Goal: Communication & Community: Answer question/provide support

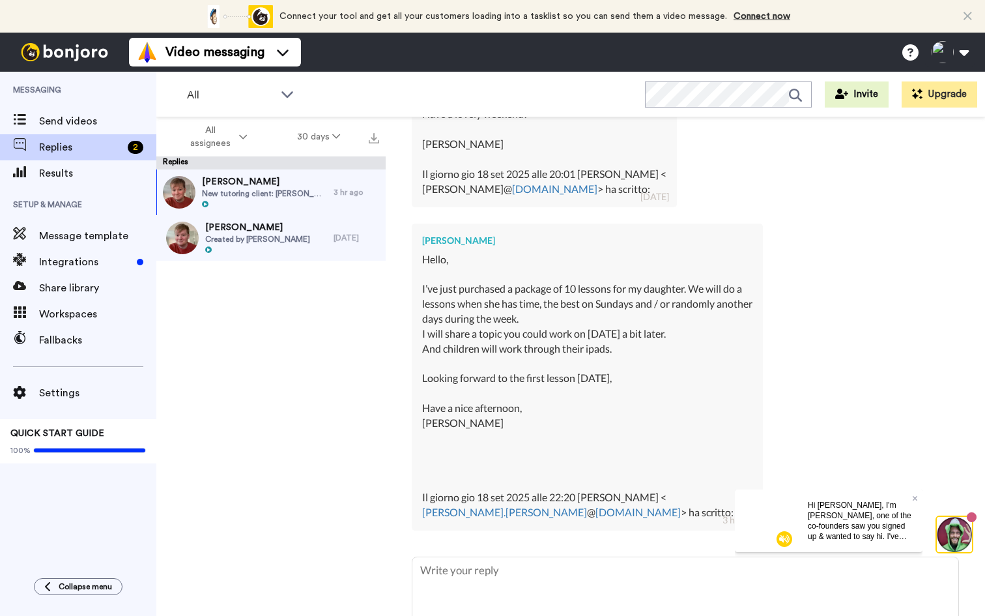
scroll to position [651, 0]
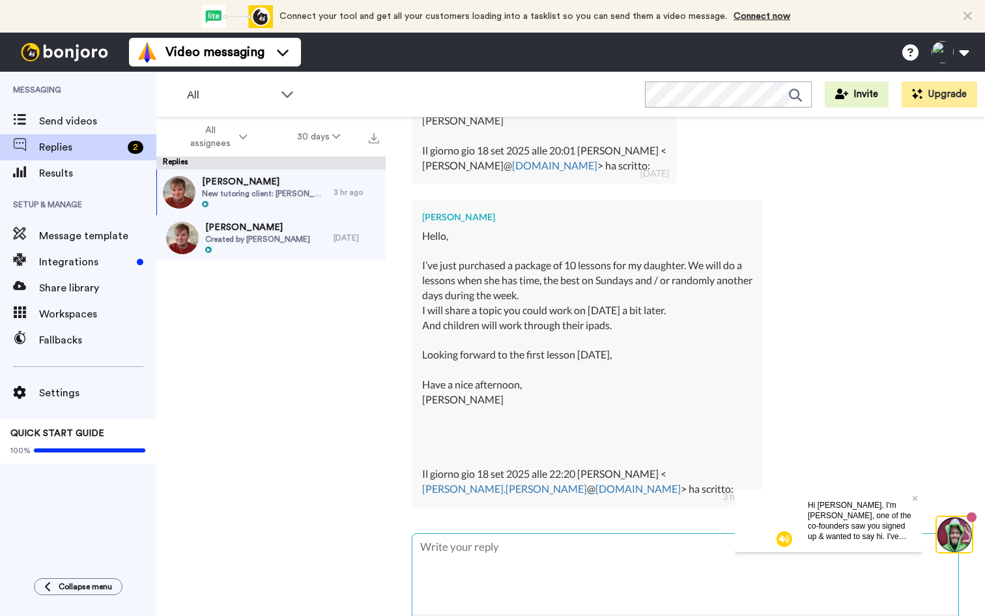
click at [479, 554] on textarea at bounding box center [685, 574] width 546 height 80
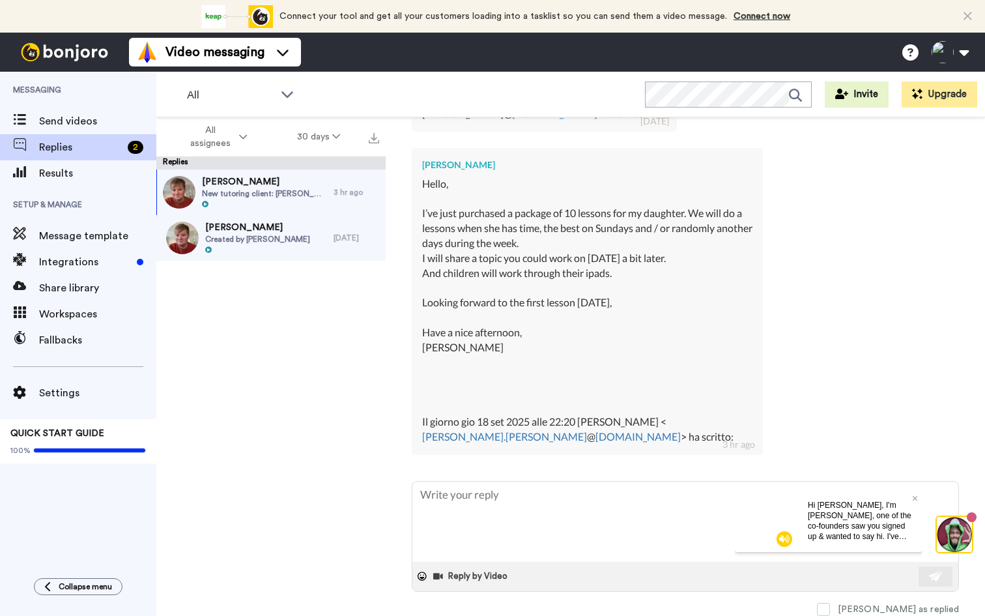
scroll to position [712, 0]
type textarea "x"
type textarea "H"
type textarea "x"
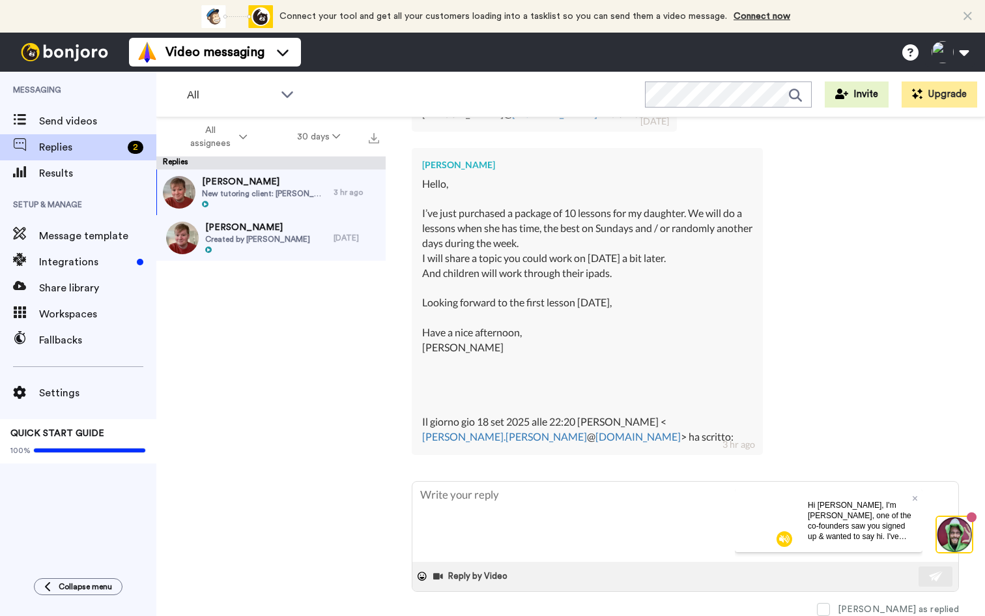
type textarea "H"
type textarea "x"
type textarea "Hi"
type textarea "x"
type textarea "Hi"
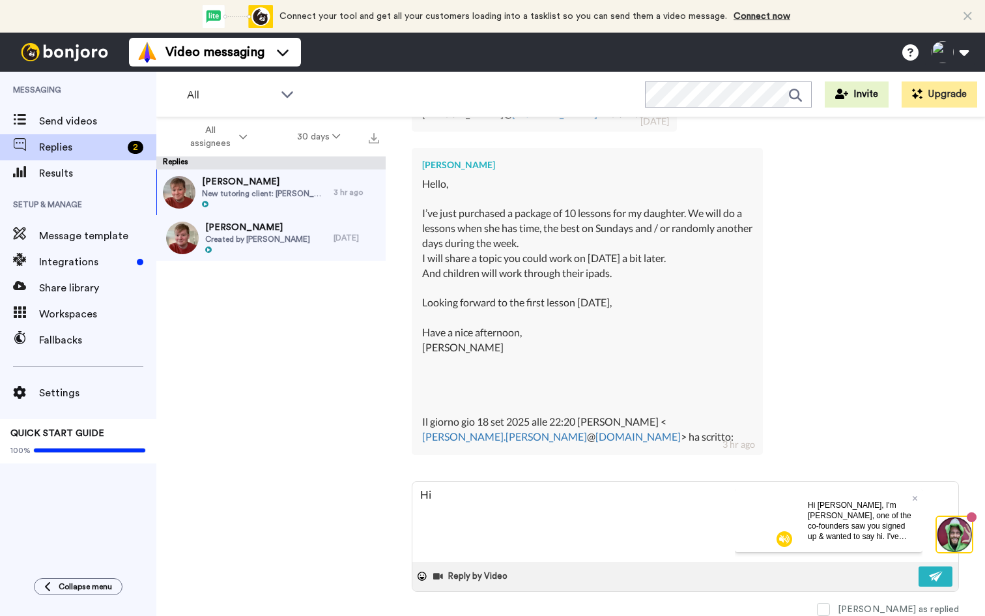
type textarea "x"
type textarea "Hi I"
type textarea "x"
type textarea "Hi [PERSON_NAME]"
type textarea "x"
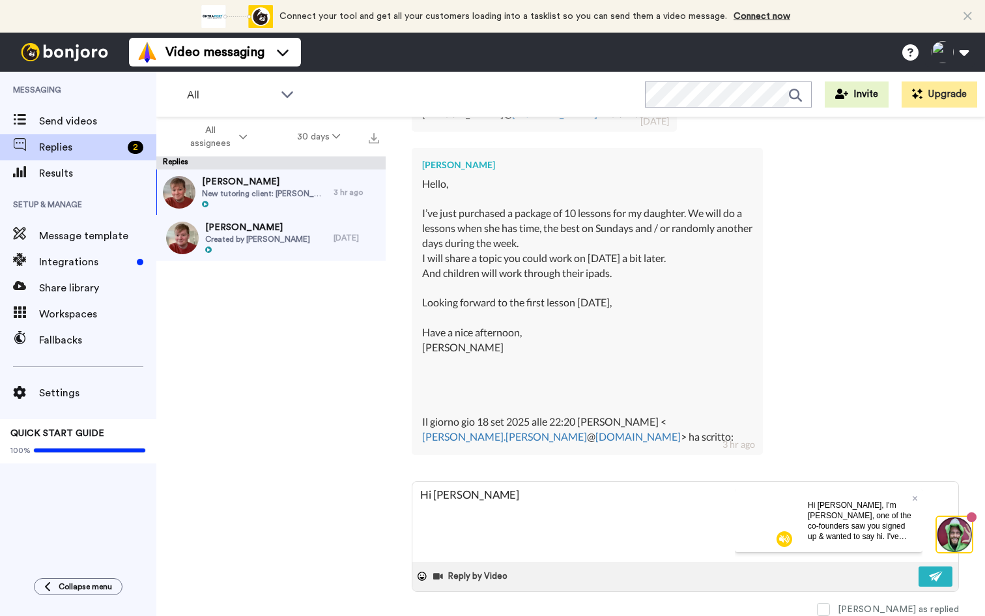
type textarea "Hi Ilo"
type textarea "x"
type textarea "Hi [PERSON_NAME]"
type textarea "x"
type textarea "Hi [PERSON_NAME]"
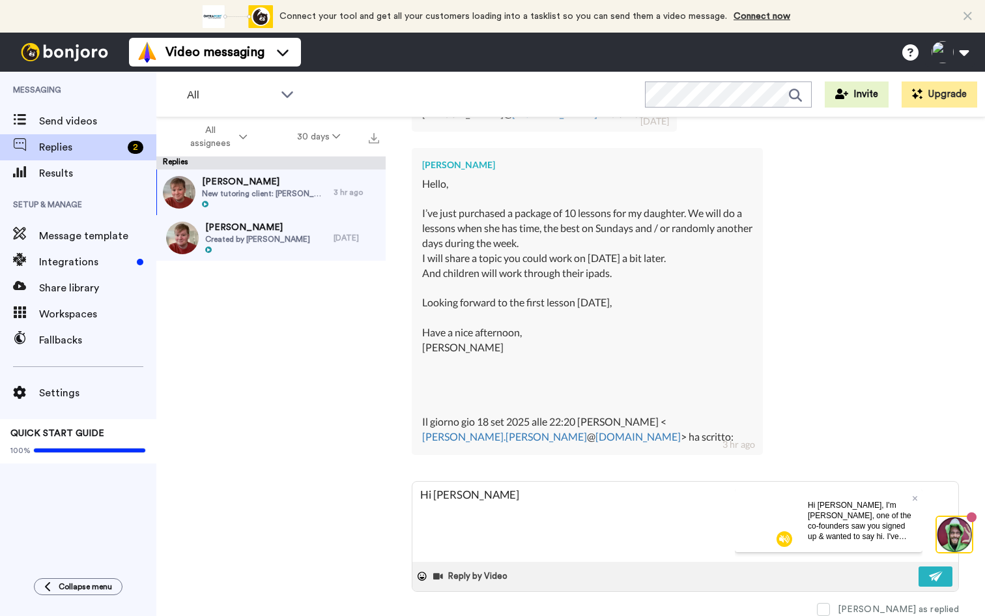
type textarea "x"
type textarea "Hi [PERSON_NAME],"
type textarea "x"
type textarea "Hi [PERSON_NAME],"
type textarea "x"
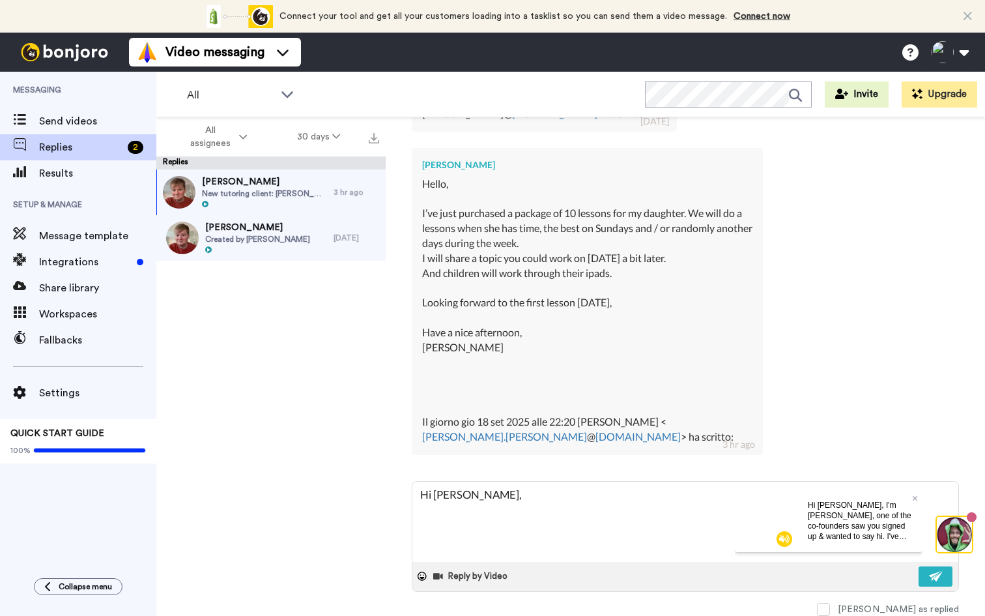
type textarea "Hi [PERSON_NAME], T"
type textarea "x"
type textarea "Hi [PERSON_NAME], Th"
type textarea "x"
type textarea "Hi [PERSON_NAME], Tha"
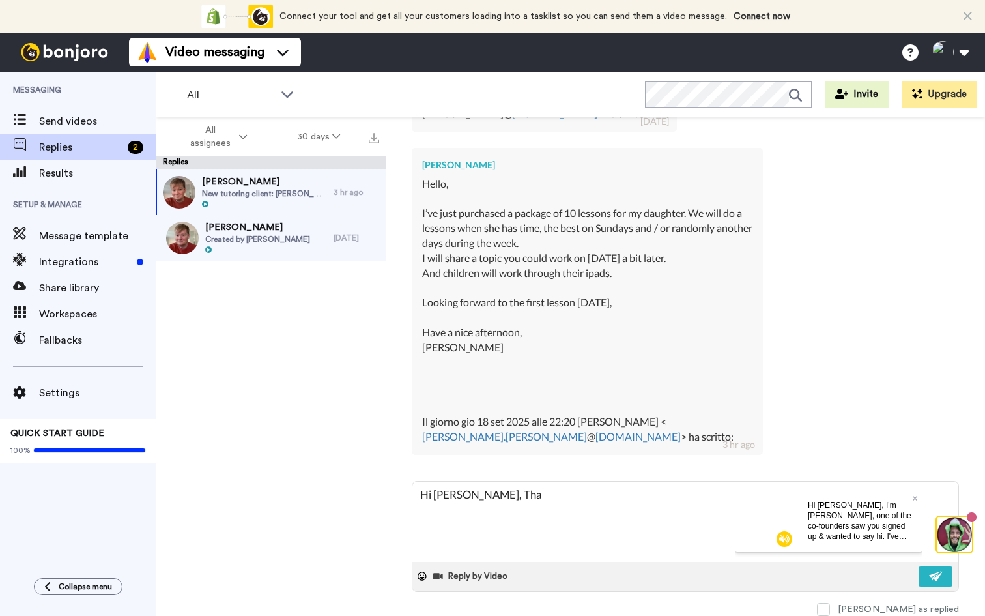
type textarea "x"
type textarea "Hi [PERSON_NAME], That"
type textarea "x"
type textarea "Hi [PERSON_NAME],"
type textarea "x"
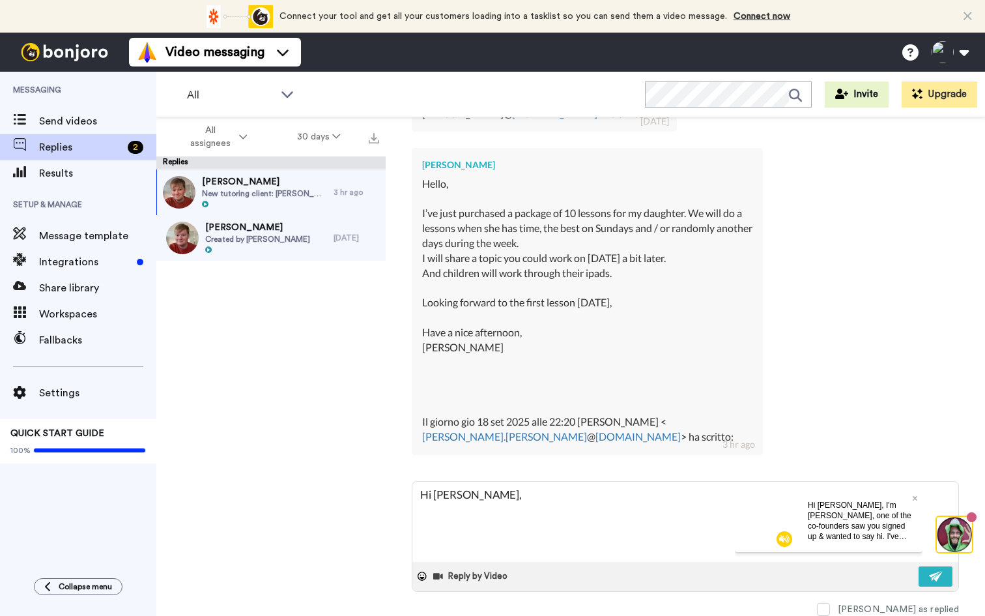
type textarea "Hi [PERSON_NAME],"
type textarea "x"
type textarea "Hi [PERSON_NAME],"
type textarea "x"
type textarea "Hi [PERSON_NAME], T"
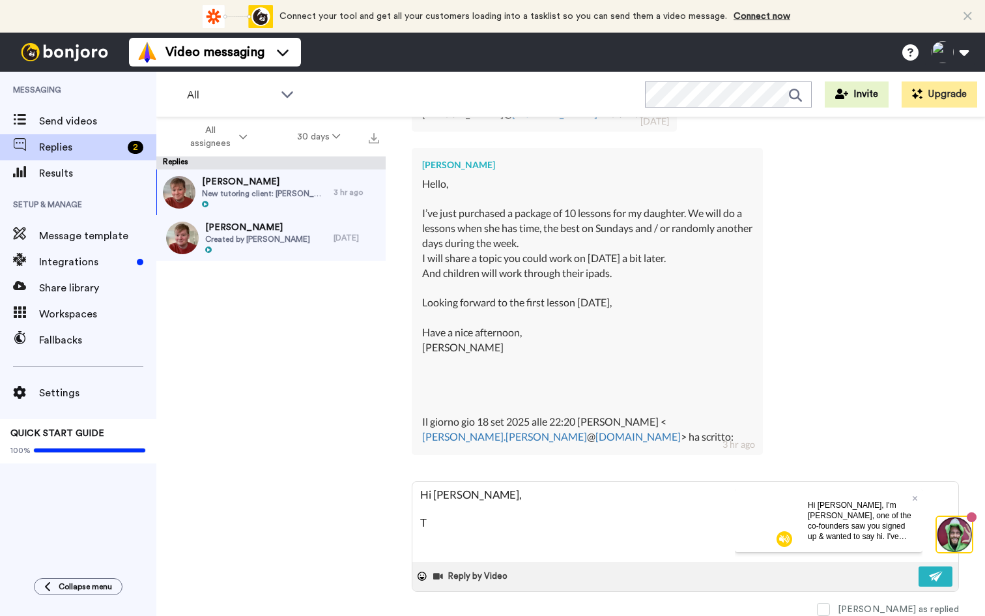
type textarea "x"
type textarea "Hi [PERSON_NAME], Th"
type textarea "x"
type textarea "Hi [PERSON_NAME], Tha"
type textarea "x"
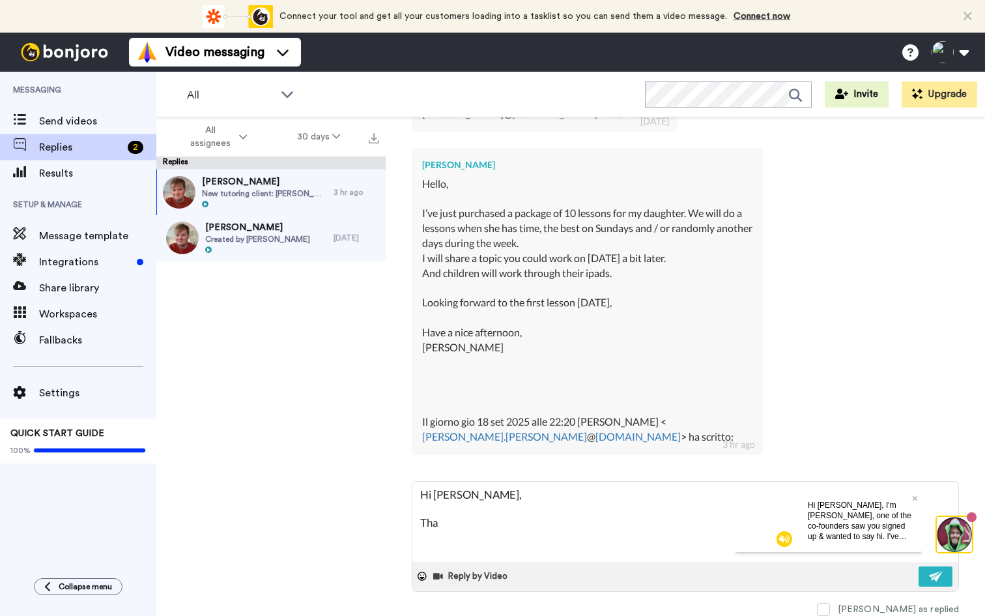
type textarea "Hi [PERSON_NAME], That"
type textarea "x"
type textarea "Hi [PERSON_NAME], That"
type textarea "x"
type textarea "Hi [PERSON_NAME], That s"
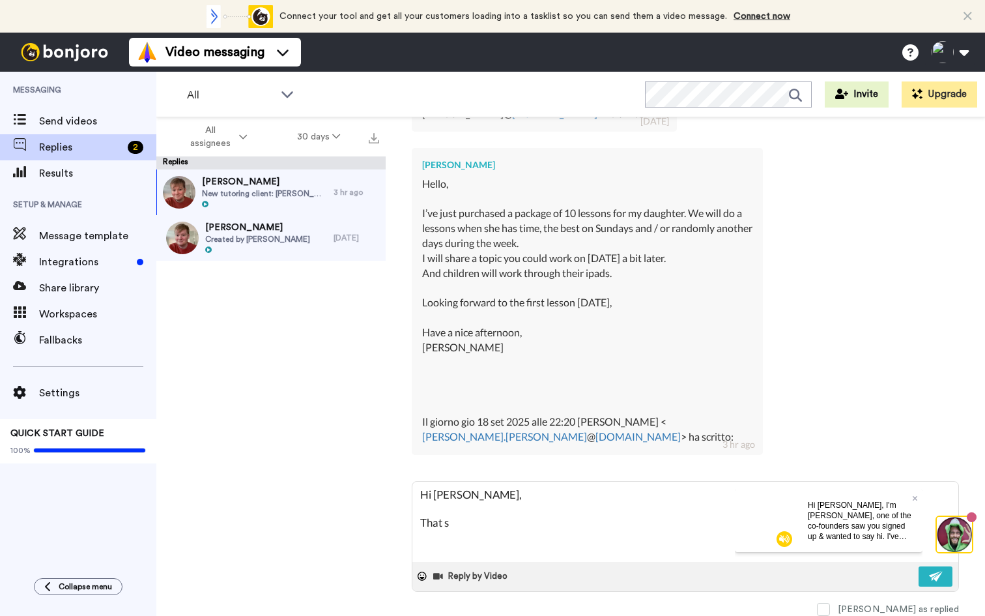
type textarea "x"
type textarea "Hi [PERSON_NAME], That so"
type textarea "x"
type textarea "Hi [PERSON_NAME], That sou"
type textarea "x"
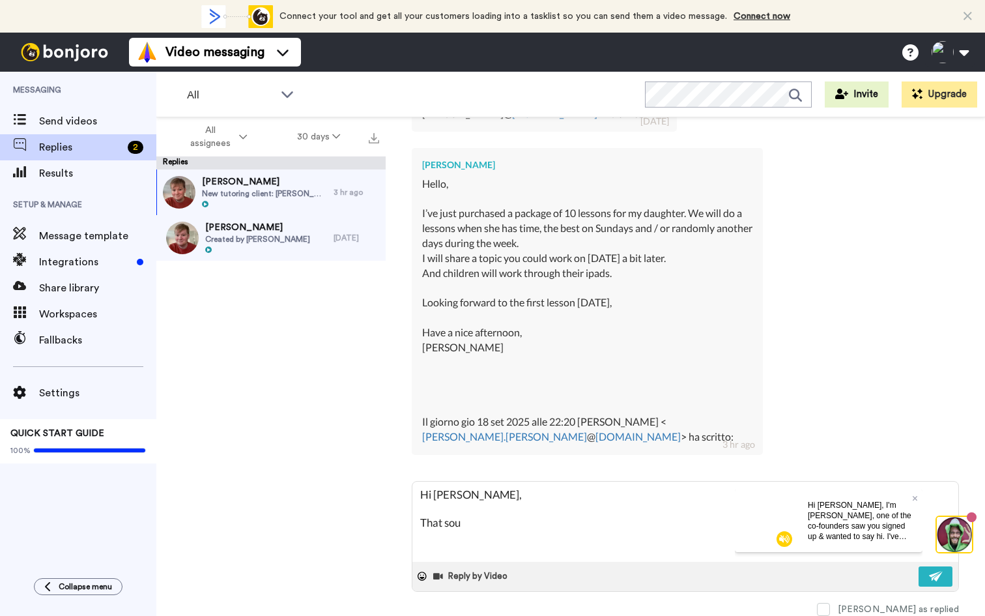
type textarea "Hi [PERSON_NAME], That soun"
type textarea "x"
type textarea "Hi [PERSON_NAME], That sound"
type textarea "x"
type textarea "Hi [PERSON_NAME], That sounds"
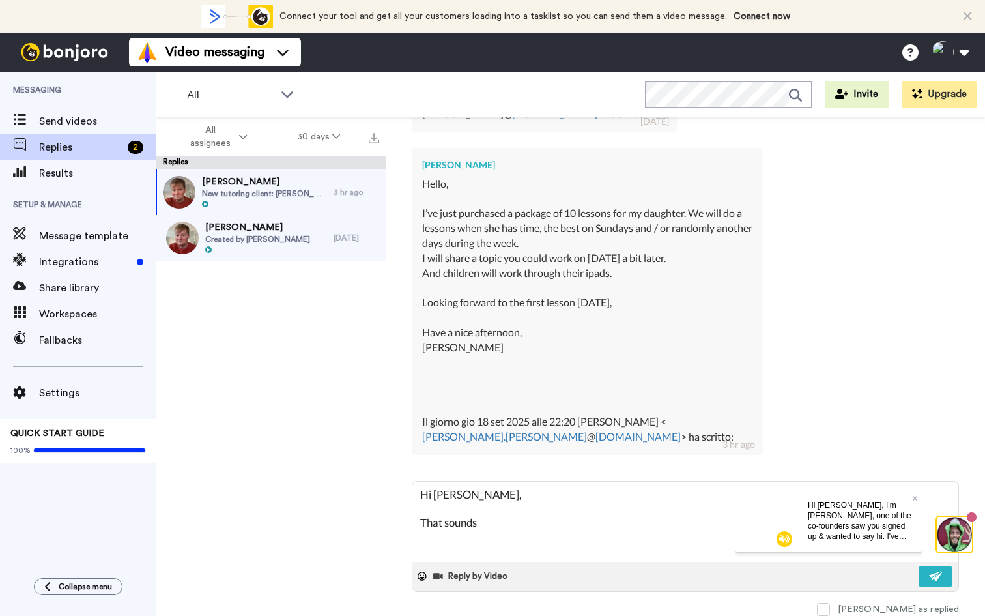
type textarea "x"
type textarea "Hi [PERSON_NAME], That sounds"
type textarea "x"
type textarea "Hi [PERSON_NAME], That sounds g"
type textarea "x"
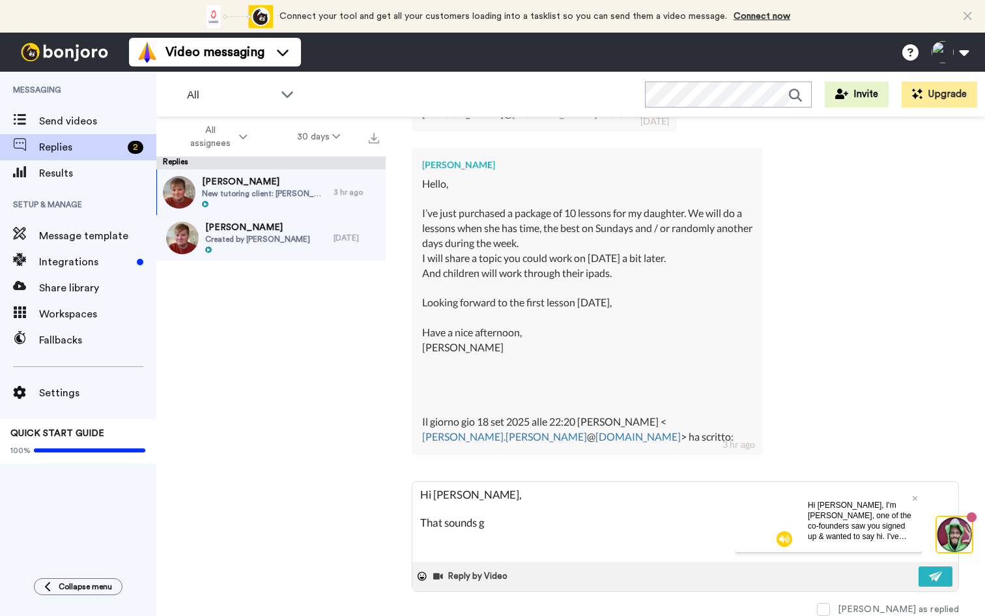
type textarea "Hi [PERSON_NAME], That sounds gr"
type textarea "x"
type textarea "Hi [PERSON_NAME], That sounds gre"
type textarea "x"
type textarea "Hi [PERSON_NAME], That sounds grea"
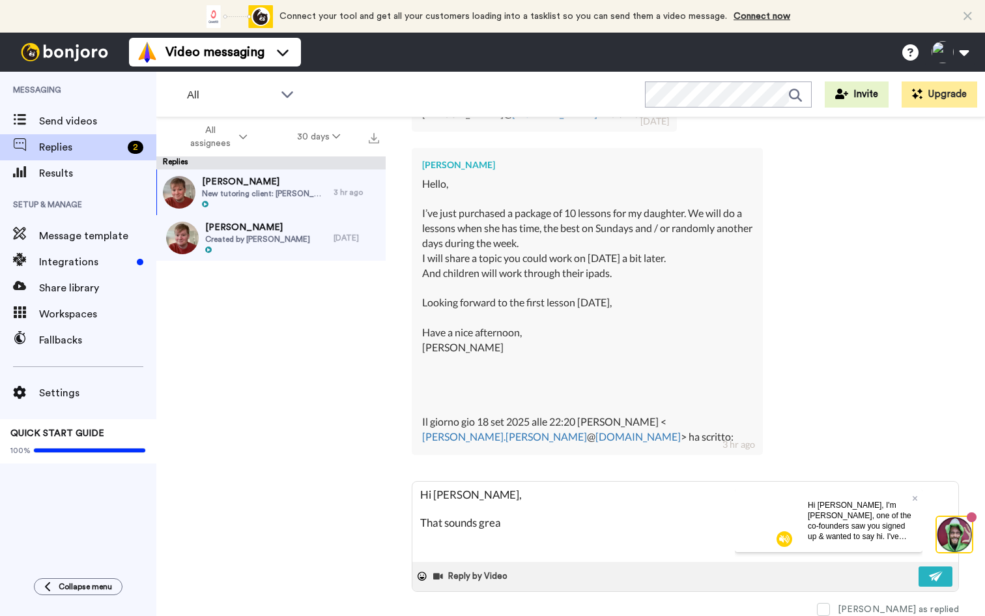
type textarea "x"
type textarea "Hi [PERSON_NAME], That sounds great"
type textarea "x"
type textarea "Hi [PERSON_NAME], That sounds"
type textarea "x"
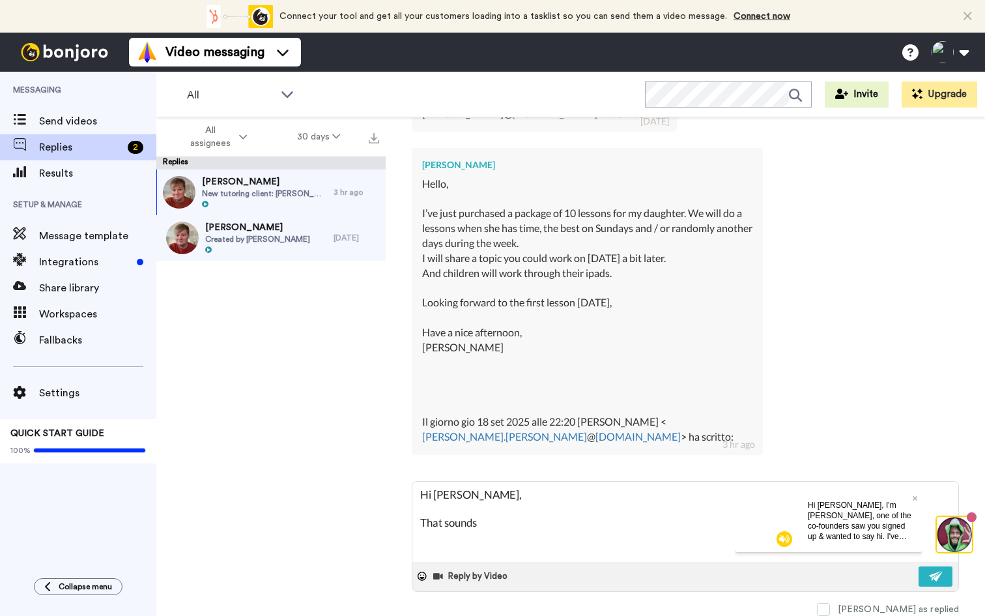
type textarea "Hi [PERSON_NAME], That"
type textarea "x"
type textarea "Hi [PERSON_NAME],"
type textarea "x"
type textarea "Hi [PERSON_NAME], T"
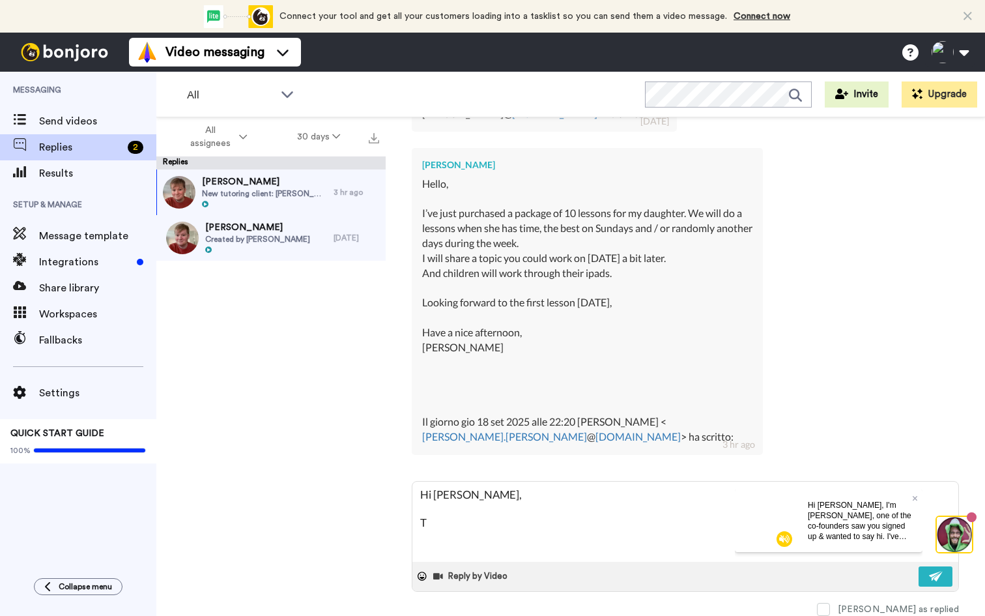
type textarea "x"
type textarea "Hi [PERSON_NAME], Th"
type textarea "x"
type textarea "Hi [PERSON_NAME], Tha"
type textarea "x"
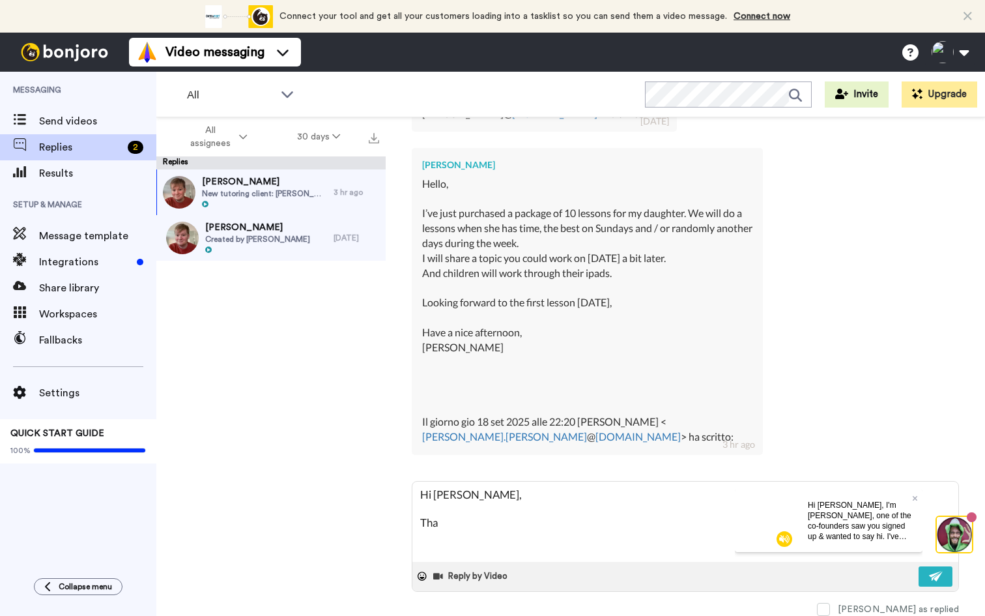
type textarea "Hi [PERSON_NAME], That"
type textarea "x"
type textarea "Hi [PERSON_NAME], That"
type textarea "x"
type textarea "Hi [PERSON_NAME], That s"
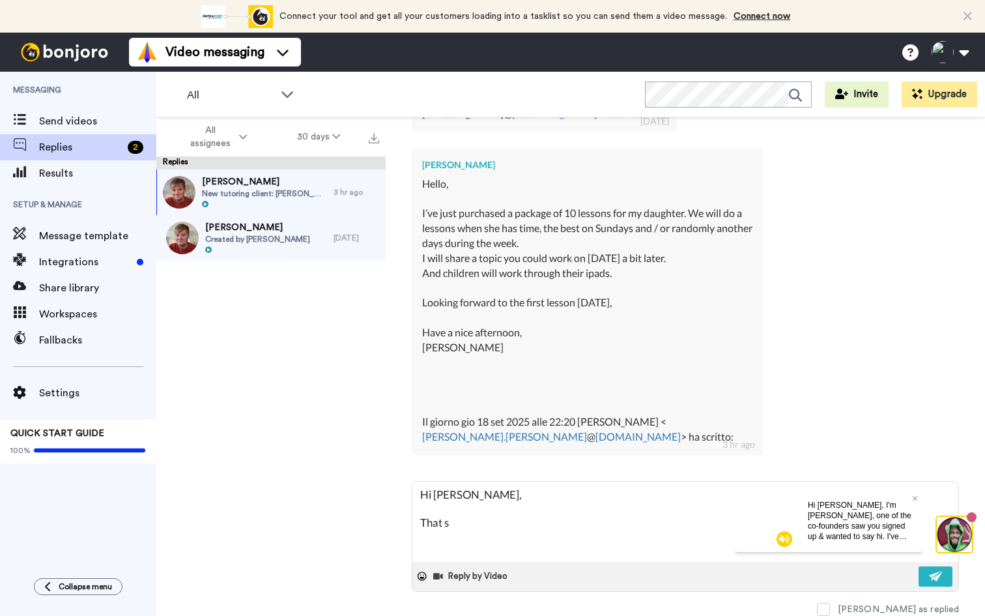
type textarea "x"
type textarea "Hi [PERSON_NAME], That so"
type textarea "x"
type textarea "Hi [PERSON_NAME], That sou"
type textarea "x"
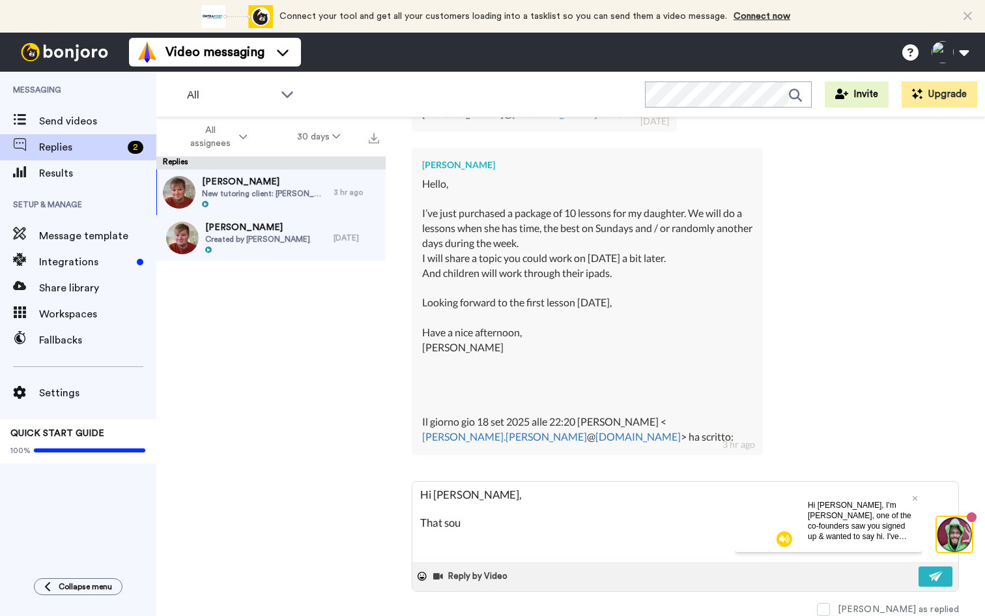
type textarea "Hi [PERSON_NAME], That soun"
type textarea "x"
type textarea "Hi [PERSON_NAME], That sound"
type textarea "x"
type textarea "Hi [PERSON_NAME], That sounds"
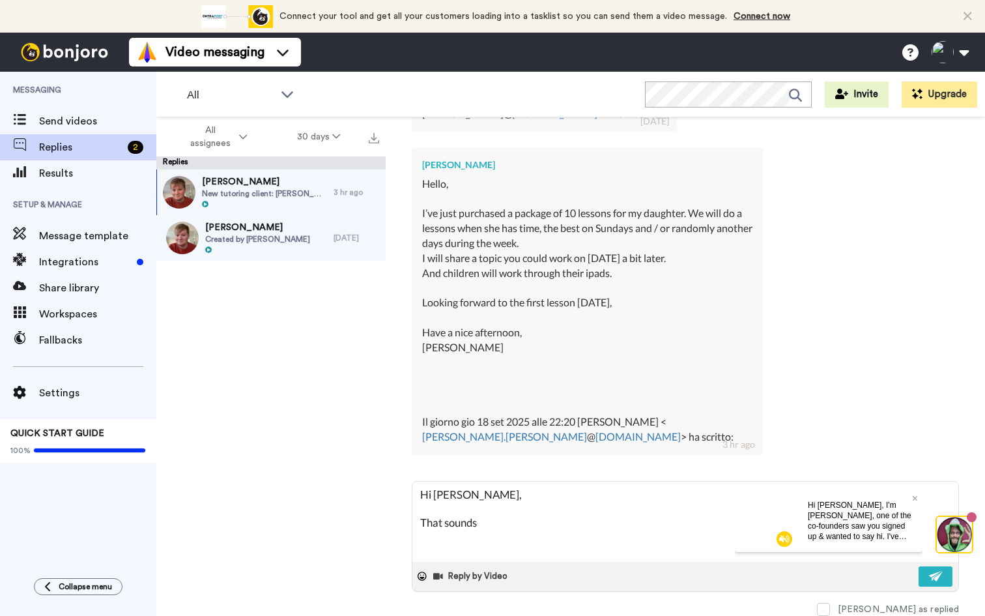
type textarea "x"
type textarea "Hi [PERSON_NAME], That sounds"
type textarea "x"
type textarea "Hi [PERSON_NAME], That sounds g"
type textarea "x"
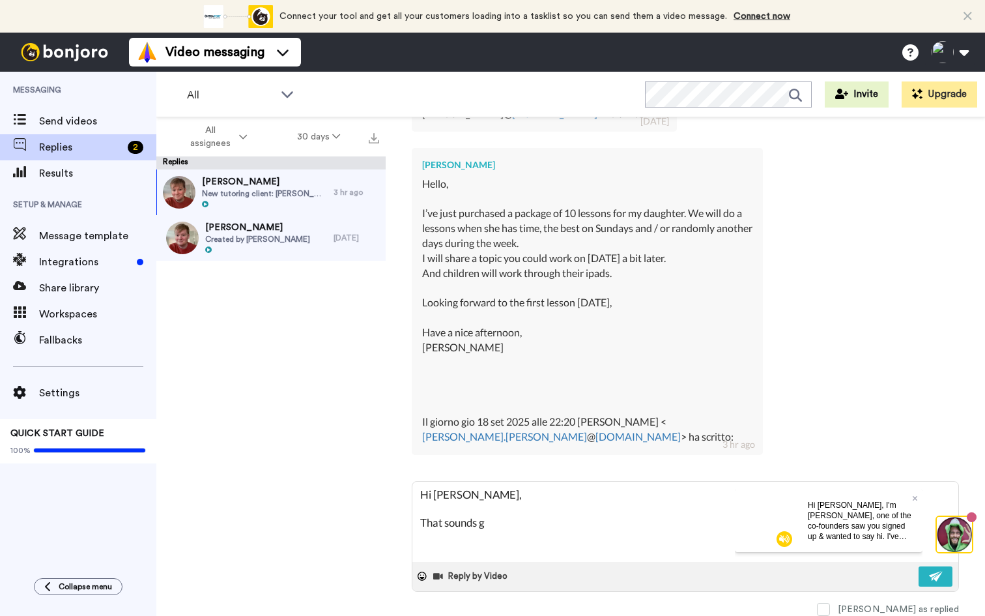
type textarea "Hi [PERSON_NAME], That sounds gr"
type textarea "x"
type textarea "Hi [PERSON_NAME], That sounds gre"
type textarea "x"
type textarea "Hi [PERSON_NAME], That sounds grea"
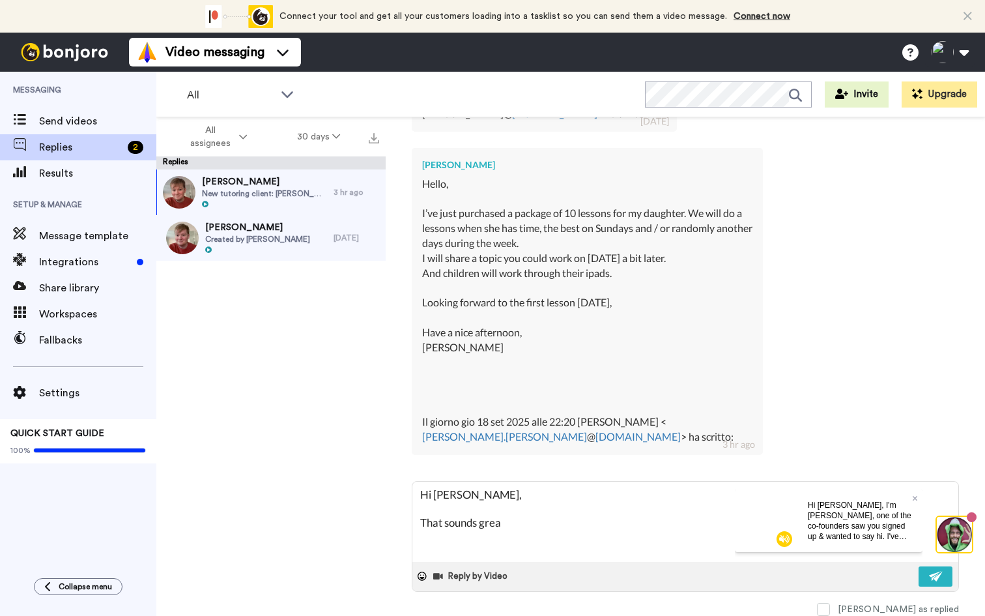
type textarea "x"
type textarea "Hi [PERSON_NAME], That sounds great"
type textarea "x"
type textarea "Hi [PERSON_NAME], That sounds great."
type textarea "x"
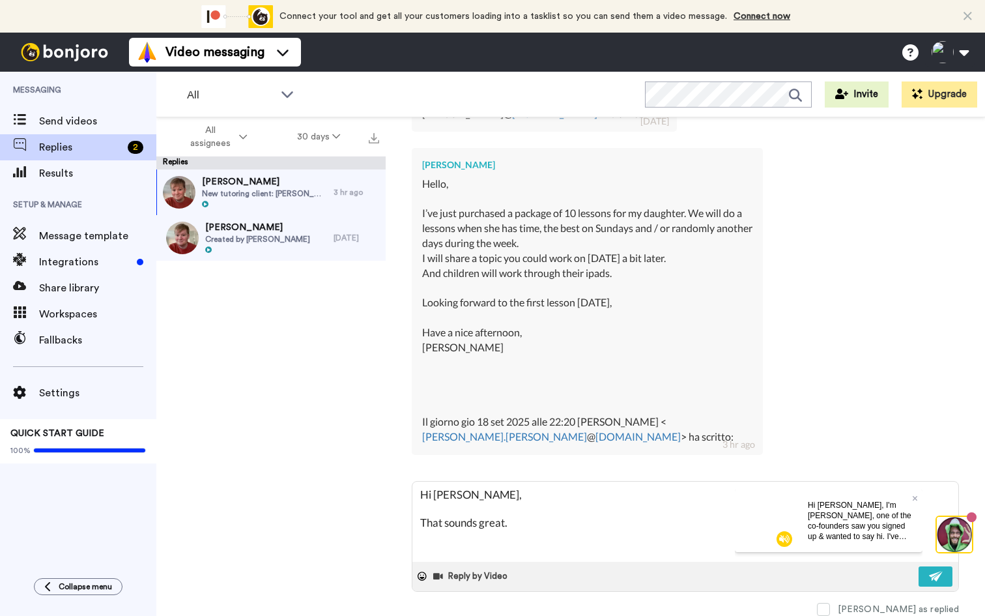
type textarea "Hi [PERSON_NAME], That sounds great."
type textarea "x"
type textarea "Hi [PERSON_NAME], That sounds great. L"
type textarea "x"
type textarea "Hi [PERSON_NAME], That sounds great. Lo"
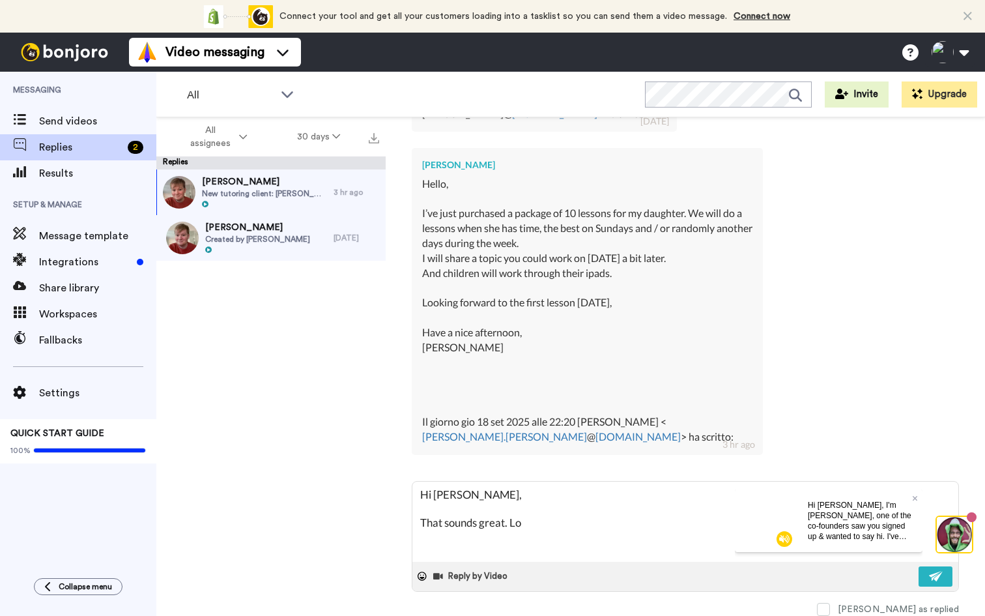
type textarea "x"
type textarea "Hi [PERSON_NAME], That sounds great. Loo"
type textarea "x"
type textarea "Hi [PERSON_NAME], That sounds great. Look"
type textarea "x"
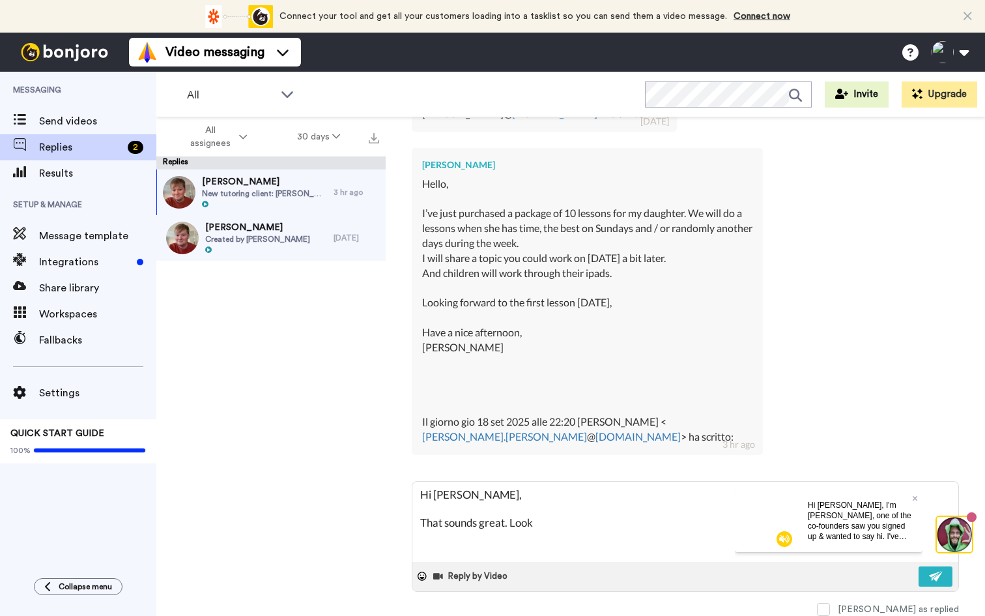
type textarea "Hi [PERSON_NAME], That sounds great. Looki"
type textarea "x"
type textarea "Hi [PERSON_NAME], That sounds great. Lookin"
type textarea "x"
type textarea "Hi [PERSON_NAME], That sounds great. Looking"
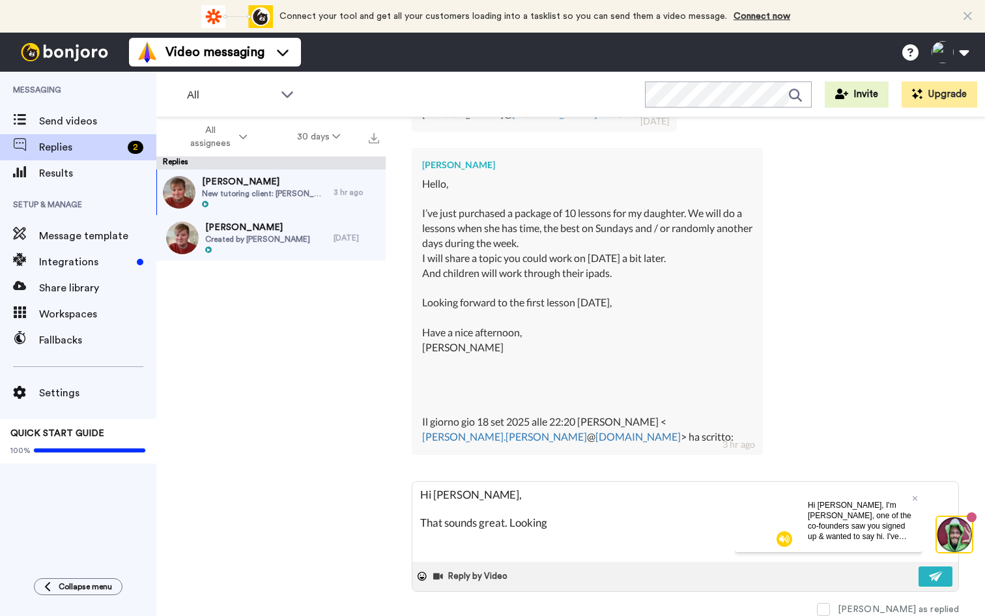
type textarea "x"
type textarea "Hi [PERSON_NAME], That sounds great. Looking"
type textarea "x"
type textarea "Hi [PERSON_NAME], That sounds great. Looking f"
type textarea "x"
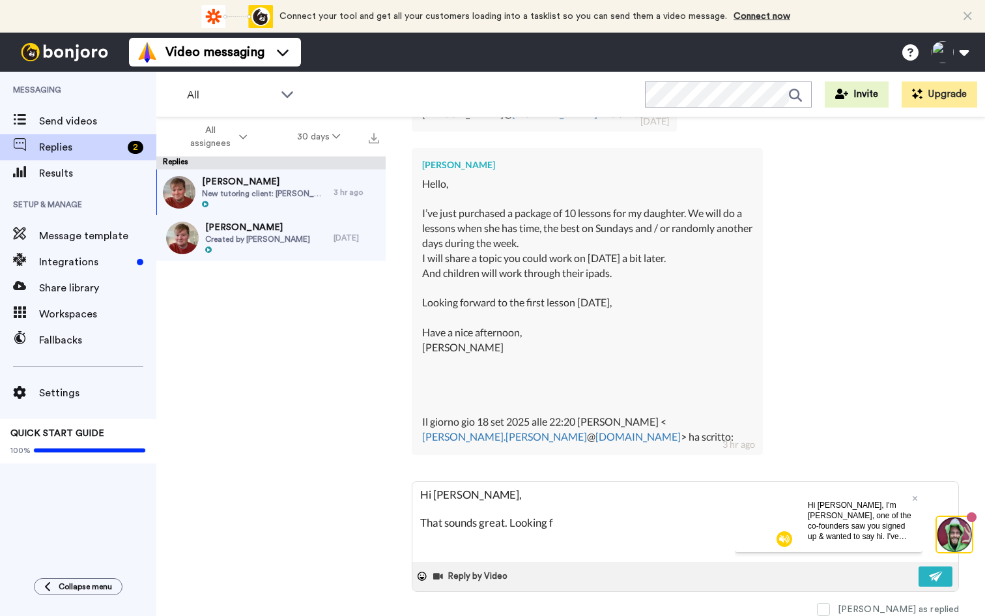
type textarea "Hi [PERSON_NAME], That sounds great. Looking fo"
type textarea "x"
type textarea "Hi [PERSON_NAME], That sounds great. Looking for"
type textarea "x"
type textarea "Hi [PERSON_NAME], That sounds great. Looking forw"
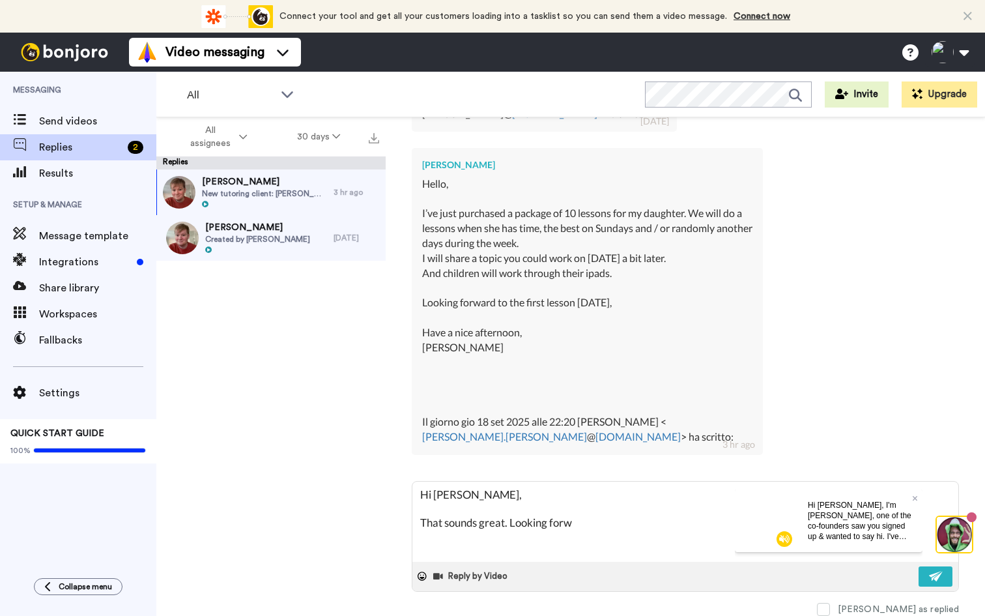
type textarea "x"
type textarea "Hi [PERSON_NAME], That sounds great. Looking forwa"
type textarea "x"
type textarea "Hi [PERSON_NAME], That sounds great. Looking forwar"
type textarea "x"
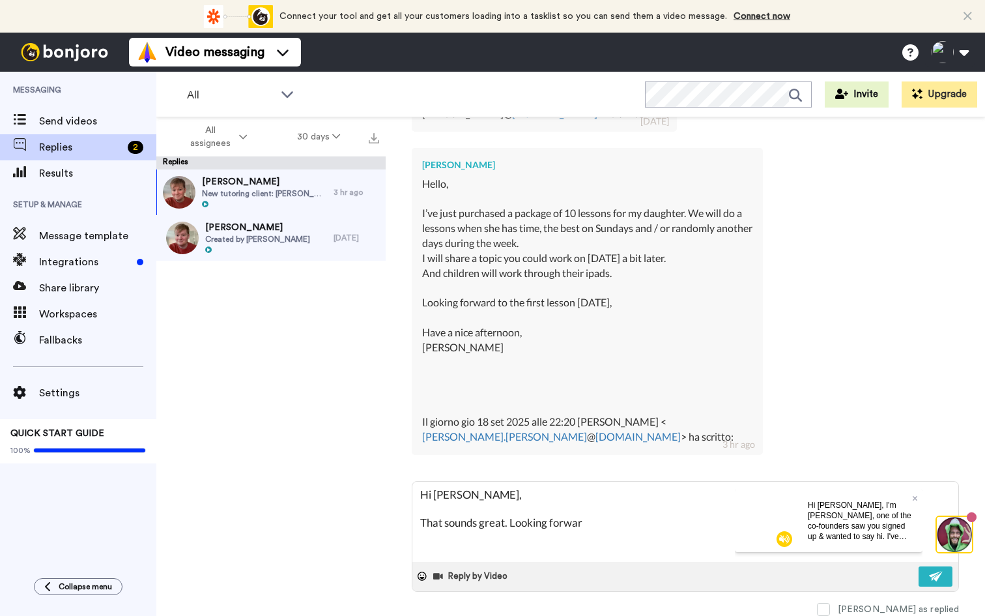
type textarea "Hi [PERSON_NAME], That sounds great. Looking forward"
type textarea "x"
type textarea "Hi [PERSON_NAME], That sounds great. Looking forward"
type textarea "x"
type textarea "Hi [PERSON_NAME], That sounds great. Looking forward t"
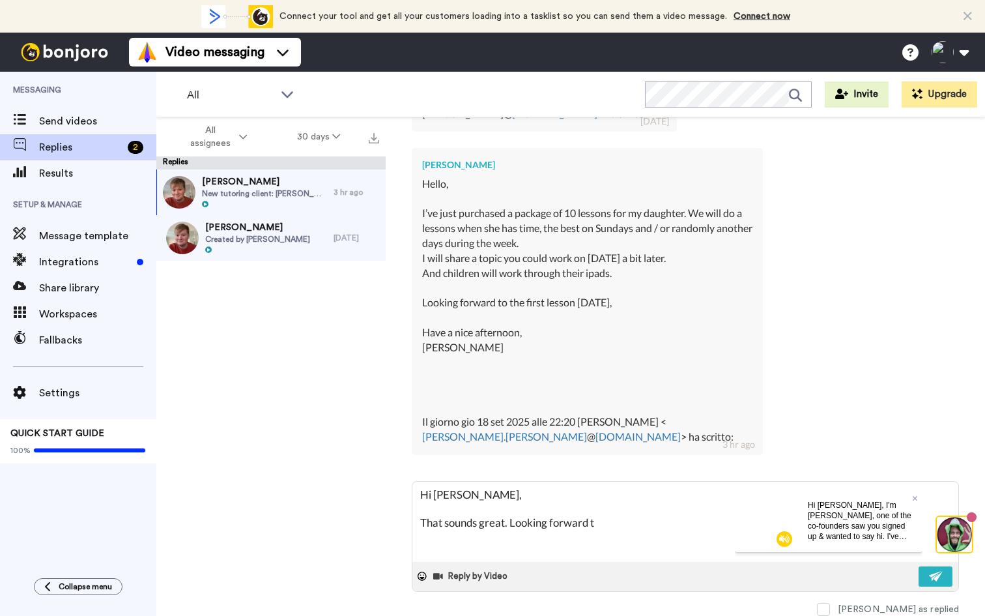
type textarea "x"
type textarea "Hi [PERSON_NAME], That sounds great. Looking forward to"
type textarea "x"
type textarea "Hi [PERSON_NAME], That sounds great. Looking forward to"
type textarea "x"
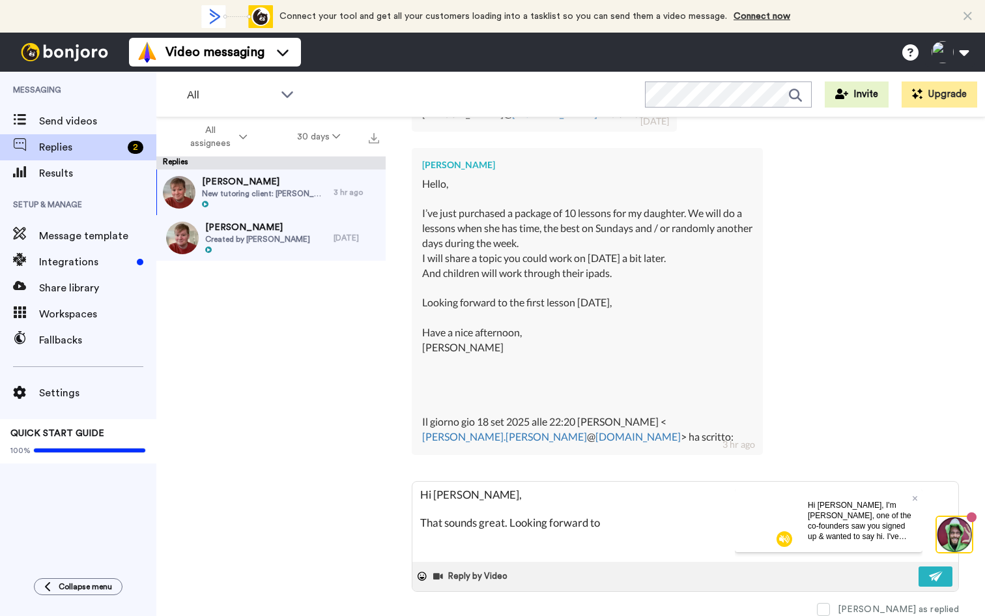
type textarea "Hi [PERSON_NAME], That sounds great. Looking forward to m"
type textarea "x"
type textarea "Hi [PERSON_NAME], That sounds great. Looking forward to me"
type textarea "x"
type textarea "Hi [PERSON_NAME], That sounds great. Looking forward to mee"
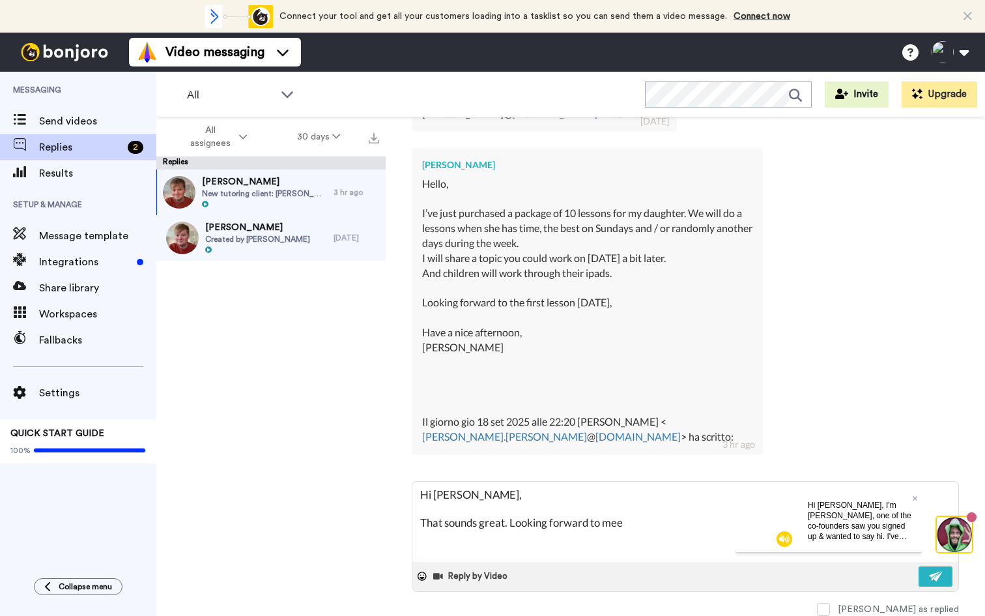
type textarea "x"
type textarea "Hi [PERSON_NAME], That sounds great. Looking forward to meet"
type textarea "x"
type textarea "Hi [PERSON_NAME], That sounds great. Looking forward to meeti"
type textarea "x"
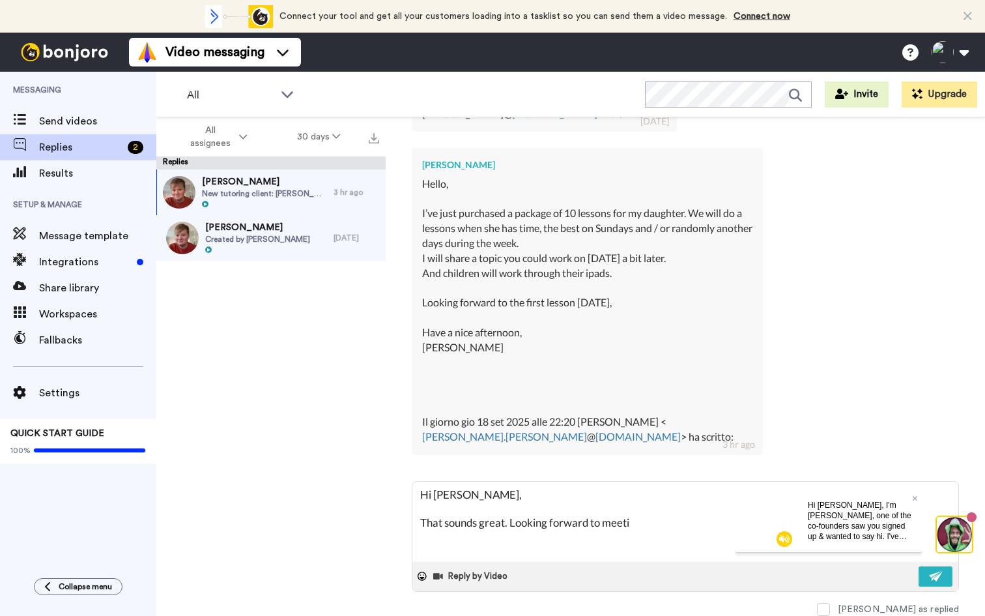
type textarea "Hi [PERSON_NAME], That sounds great. Looking forward to meetin"
type textarea "x"
type textarea "Hi [PERSON_NAME], That sounds great. Looking forward to meeting"
type textarea "x"
type textarea "Hi [PERSON_NAME], That sounds great. Looking forward to meeting"
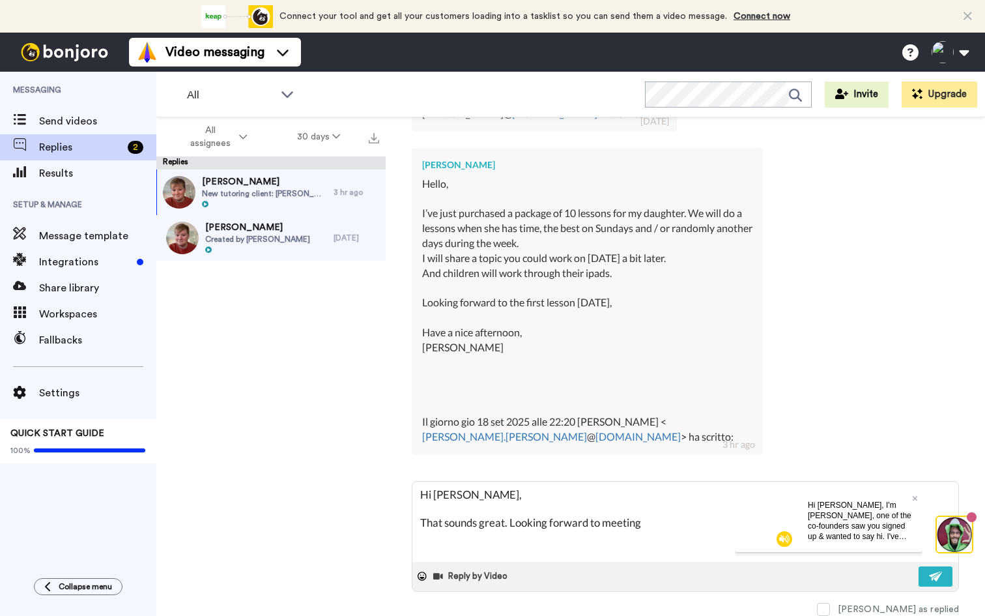
type textarea "x"
type textarea "Hi [PERSON_NAME], That sounds great. Looking forward to meeting A"
type textarea "x"
type textarea "Hi [PERSON_NAME], That sounds great. Looking forward to meeting Au"
type textarea "x"
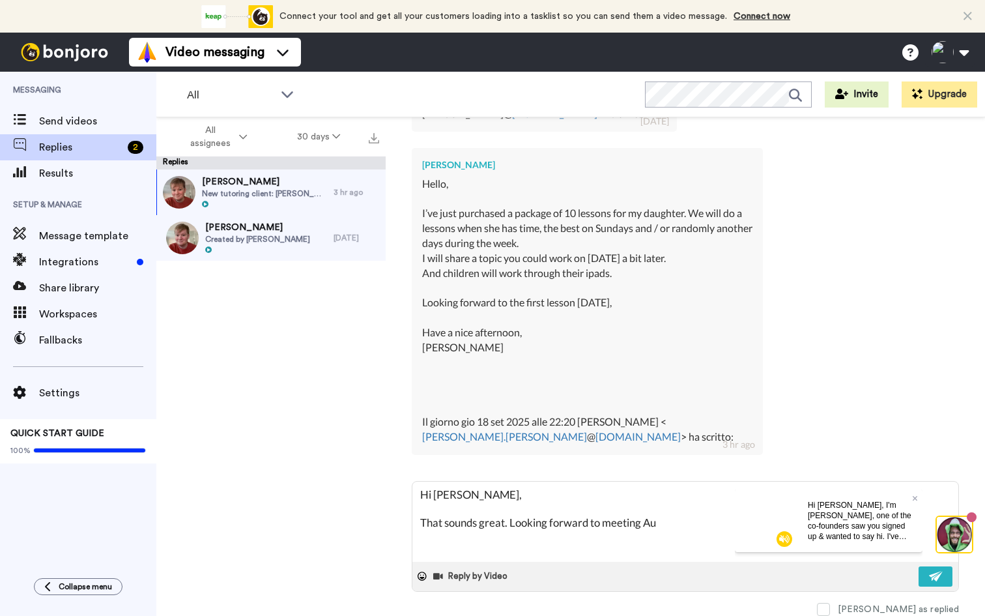
type textarea "Hi [PERSON_NAME], That sounds great. Looking forward to meeting Aur"
type textarea "x"
type textarea "Hi [PERSON_NAME], That sounds great. Looking forward to meeting [PERSON_NAME]"
type textarea "x"
type textarea "Hi [PERSON_NAME], That sounds great. Looking forward to meeting [PERSON_NAME]"
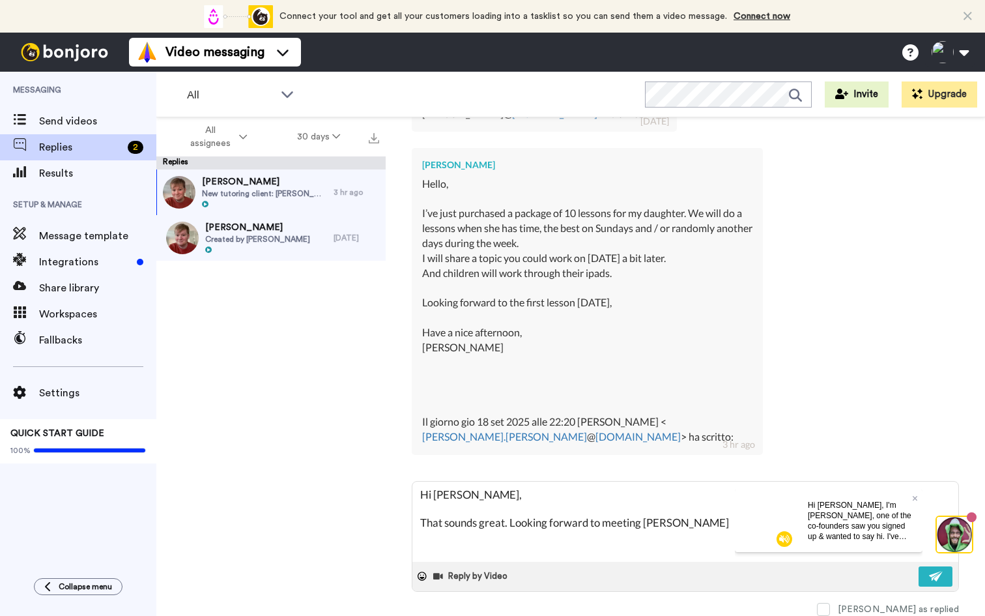
type textarea "x"
type textarea "Hi [PERSON_NAME], That sounds great. Looking forward to meeting [PERSON_NAME]"
type textarea "x"
type textarea "Hi [PERSON_NAME], That sounds great. Looking forward to meeting [PERSON_NAME]"
type textarea "x"
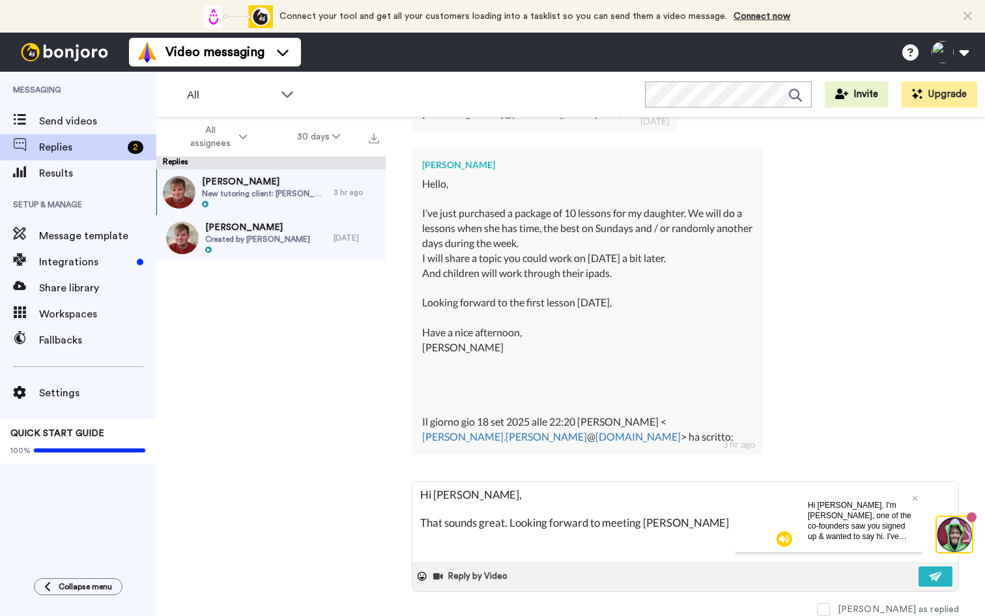
type textarea "Hi [PERSON_NAME], That sounds great. Looking forward to meeting [PERSON_NAME]"
type textarea "x"
type textarea "Hi [PERSON_NAME], That sounds great. Looking forward to meeting [PERSON_NAME] to"
type textarea "x"
type textarea "Hi [PERSON_NAME], That sounds great. Looking forward to meeting [PERSON_NAME]"
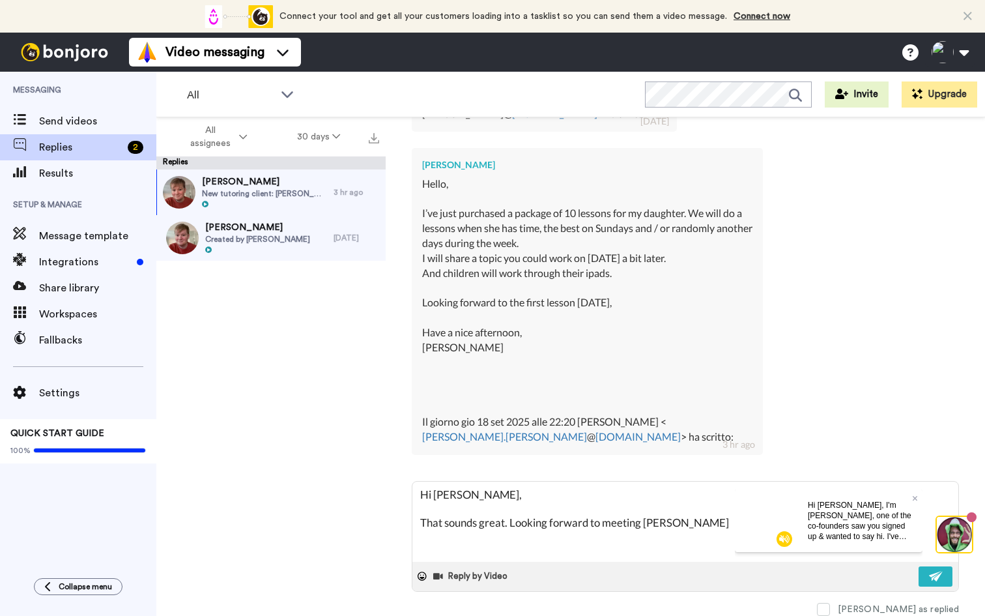
type textarea "x"
type textarea "Hi [PERSON_NAME], That sounds great. Looking forward to meeting [PERSON_NAME]"
type textarea "x"
type textarea "Hi [PERSON_NAME], That sounds great. Looking forward to meeting [PERSON_NAME]"
type textarea "x"
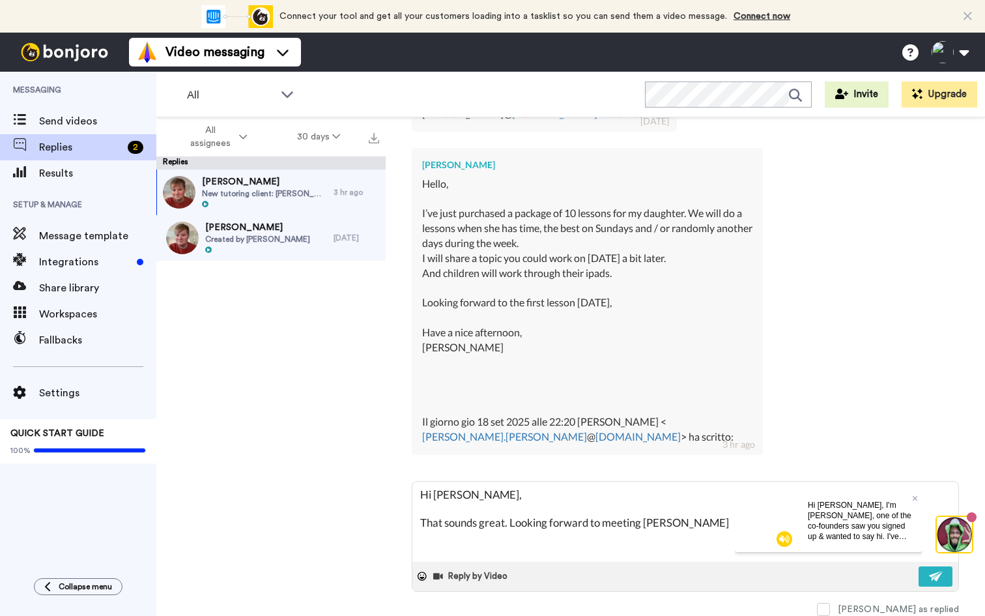
type textarea "Hi [PERSON_NAME], That sounds great. Looking forward to meeting [PERSON_NAME]"
type textarea "x"
type textarea "Hi [PERSON_NAME], That sounds great. Looking forward to meeting [PERSON_NAME]"
type textarea "x"
type textarea "Hi [PERSON_NAME], That sounds great. Looking forward to meeting [PERSON_NAME] […"
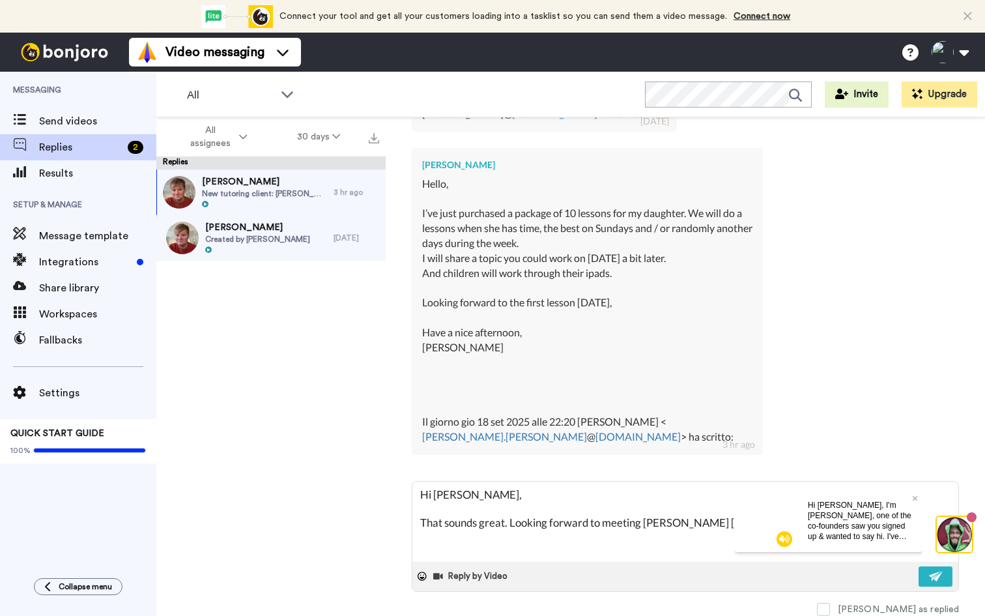
click at [919, 497] on div "Hi [PERSON_NAME], I'm [PERSON_NAME], one of the co-founders saw you signed up &…" at bounding box center [859, 520] width 125 height 63
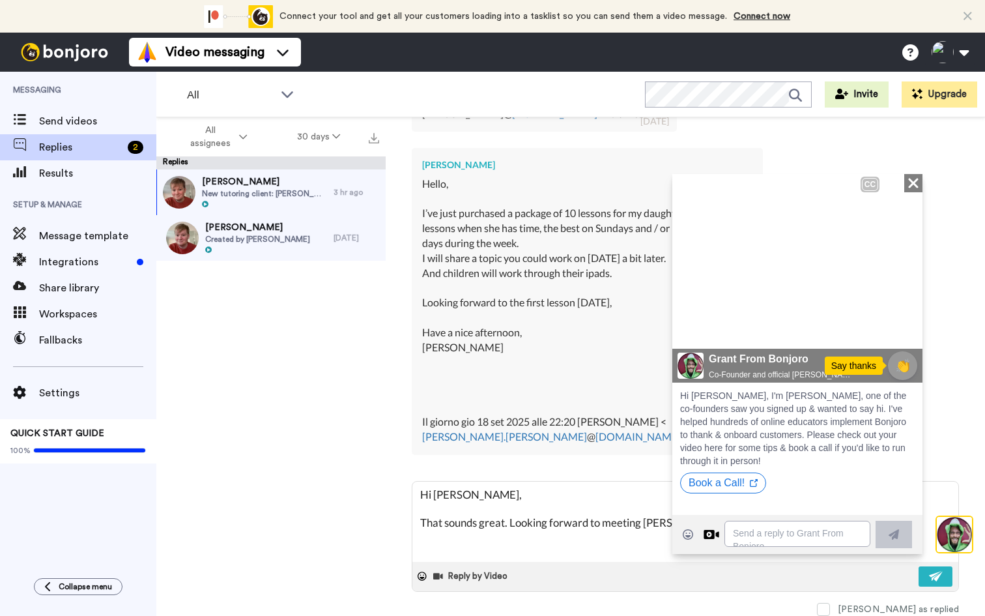
click at [913, 185] on icon "Close" at bounding box center [913, 183] width 13 height 16
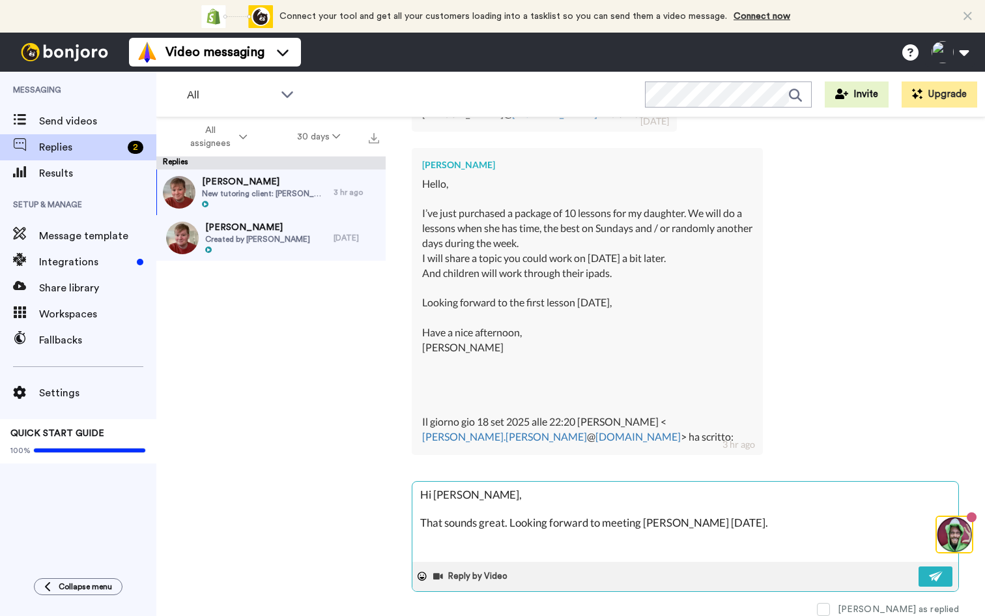
click at [805, 523] on textarea "Hi [PERSON_NAME], That sounds great. Looking forward to meeting [PERSON_NAME] […" at bounding box center [685, 521] width 546 height 80
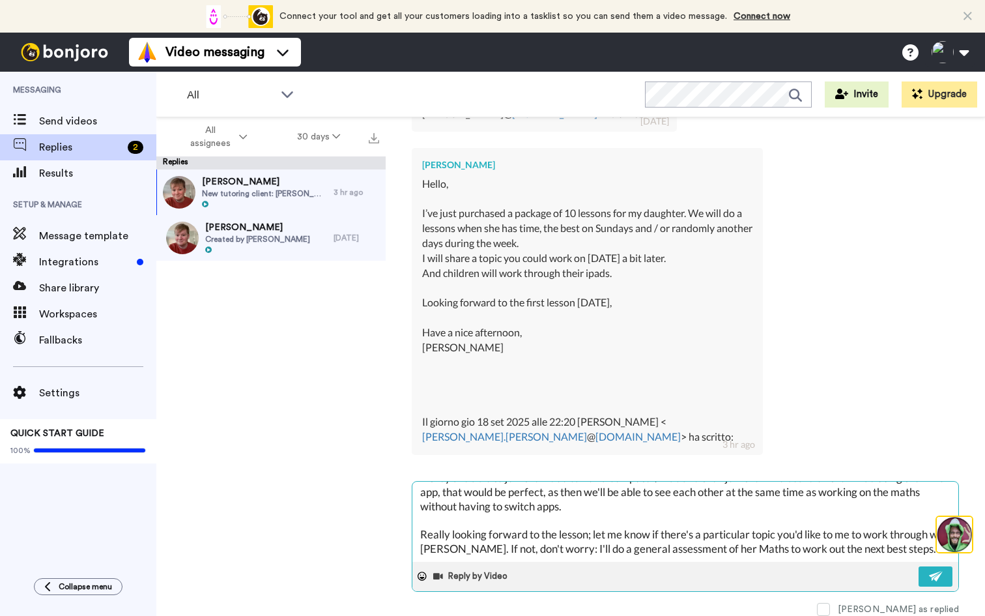
scroll to position [90, 0]
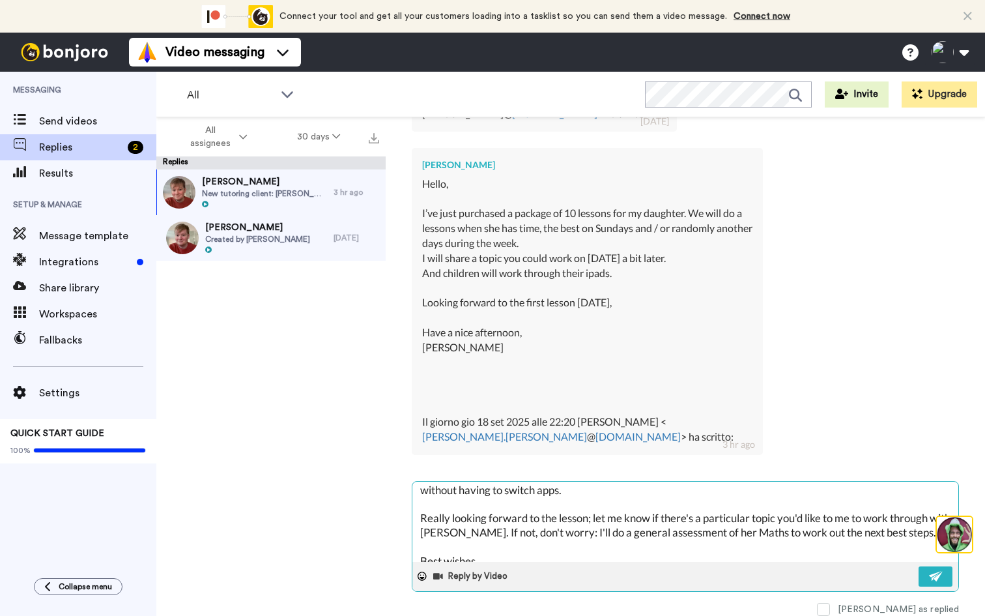
click at [491, 522] on textarea "Hi [PERSON_NAME], That sounds great. Looking forward to meeting [PERSON_NAME] […" at bounding box center [685, 521] width 546 height 80
click at [463, 541] on textarea "Hi [PERSON_NAME], That sounds great. Looking forward to meeting [PERSON_NAME] […" at bounding box center [685, 521] width 546 height 80
